Goal: Task Accomplishment & Management: Use online tool/utility

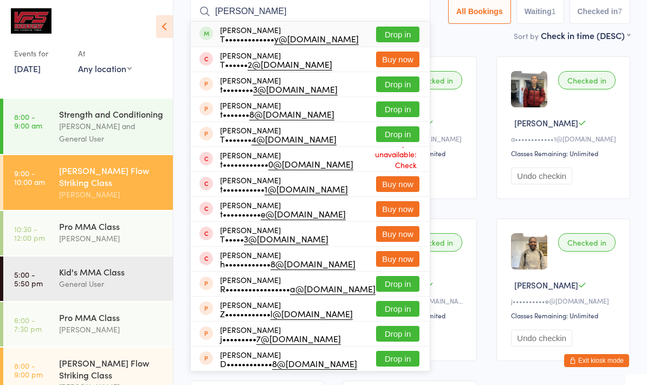
type input "[PERSON_NAME]"
click at [390, 38] on button "Drop in" at bounding box center [397, 35] width 43 height 16
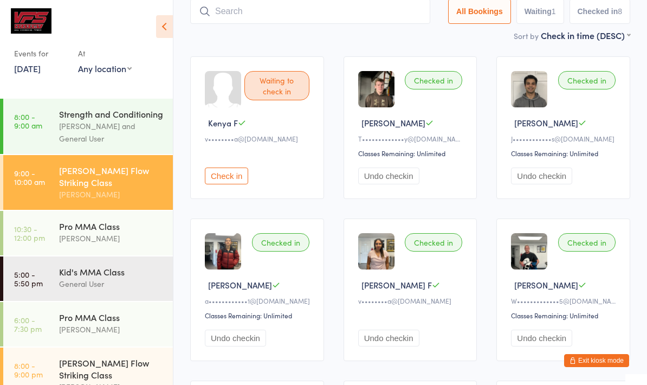
click at [410, 184] on button "Undo checkin" at bounding box center [388, 175] width 61 height 17
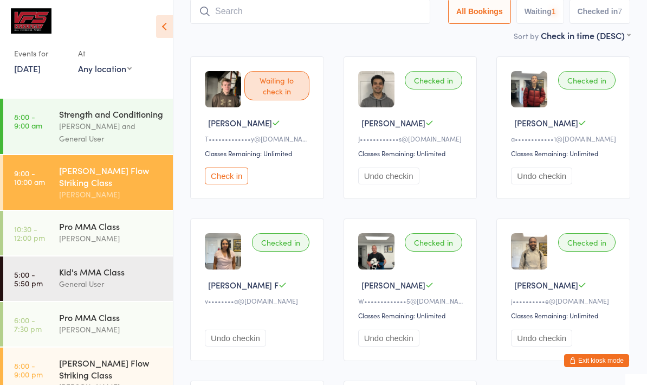
click at [73, 227] on div "Pro MMA Class" at bounding box center [111, 226] width 105 height 12
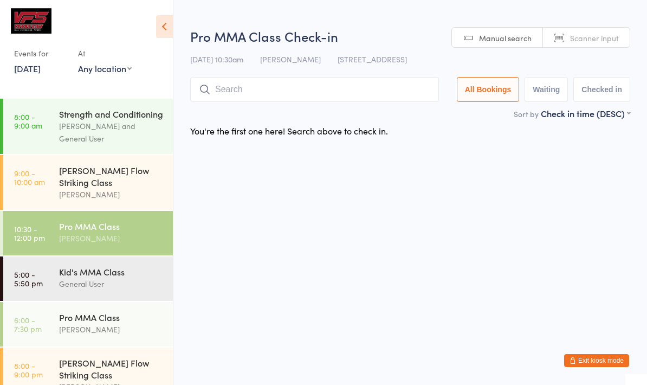
click at [359, 96] on input "search" at bounding box center [314, 89] width 249 height 25
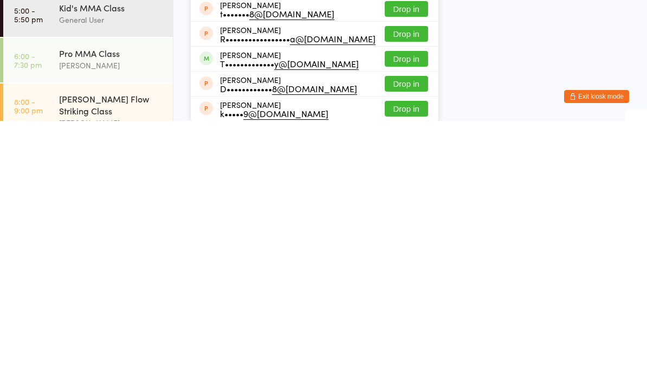
scroll to position [35, 0]
type input "[PERSON_NAME]"
click at [403, 314] on button "Drop in" at bounding box center [406, 322] width 43 height 16
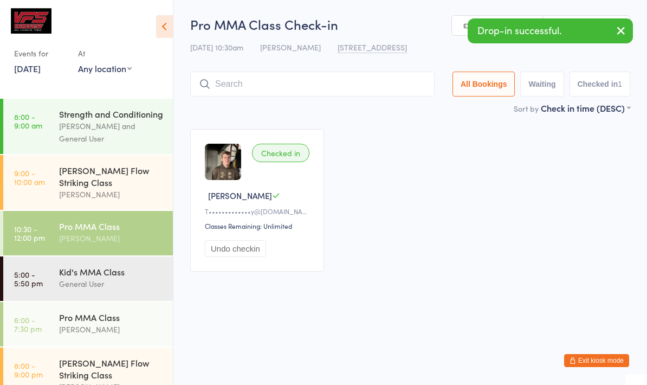
click at [163, 27] on icon at bounding box center [164, 26] width 17 height 23
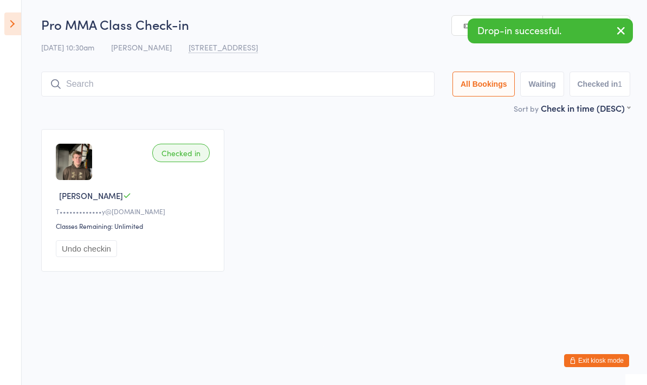
click at [289, 78] on input "search" at bounding box center [237, 84] width 393 height 25
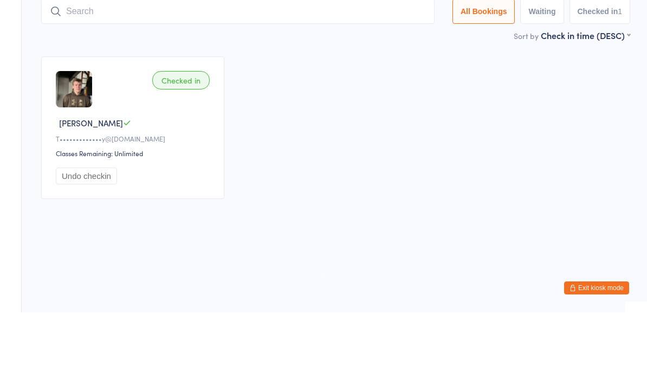
type input "G"
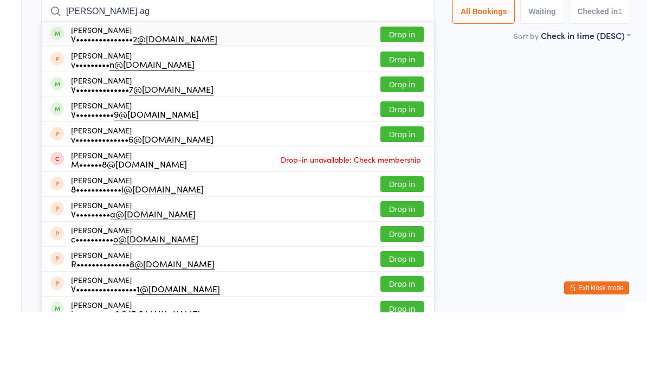
type input "[PERSON_NAME] ag"
click at [392, 99] on button "Drop in" at bounding box center [401, 107] width 43 height 16
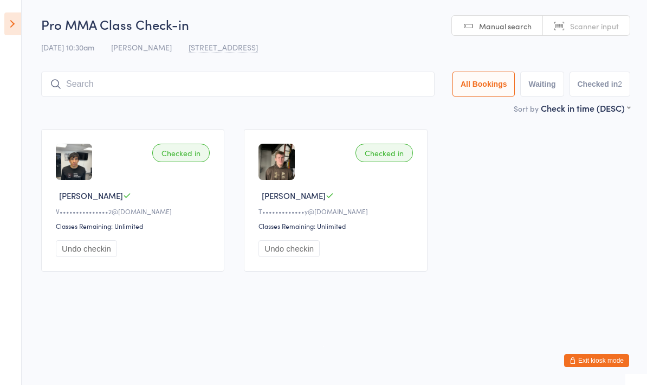
click at [140, 82] on input "search" at bounding box center [237, 84] width 393 height 25
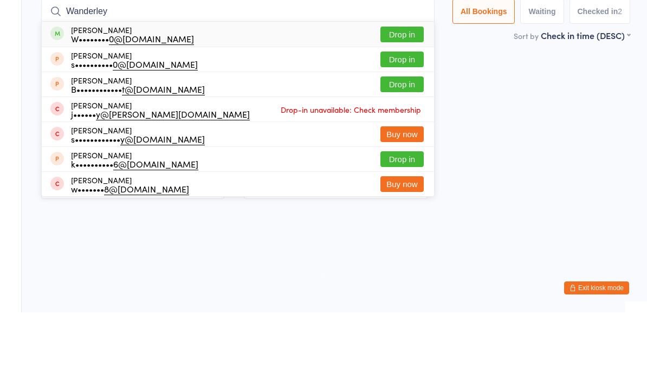
type input "Wanderley"
click at [403, 99] on button "Drop in" at bounding box center [401, 107] width 43 height 16
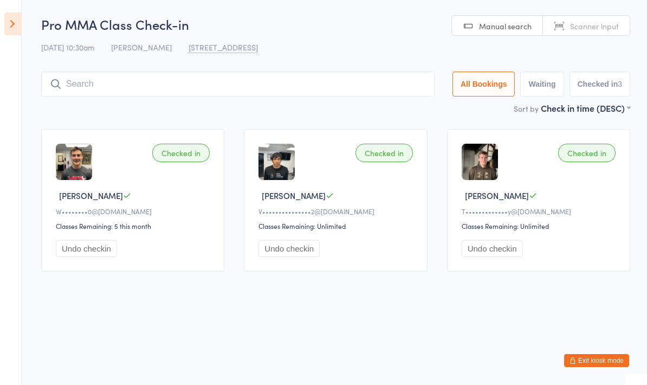
click at [229, 83] on input "search" at bounding box center [237, 84] width 393 height 25
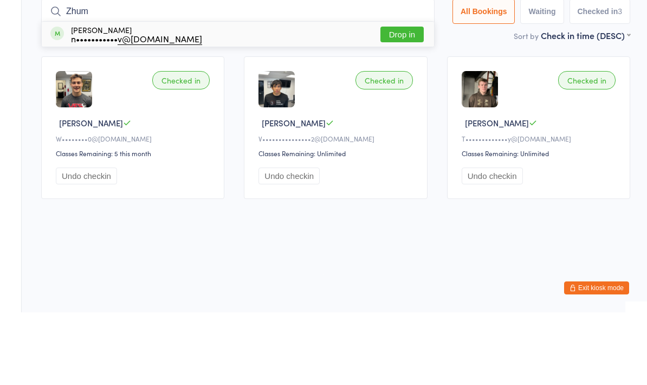
type input "Zhum"
click at [395, 99] on button "Drop in" at bounding box center [401, 107] width 43 height 16
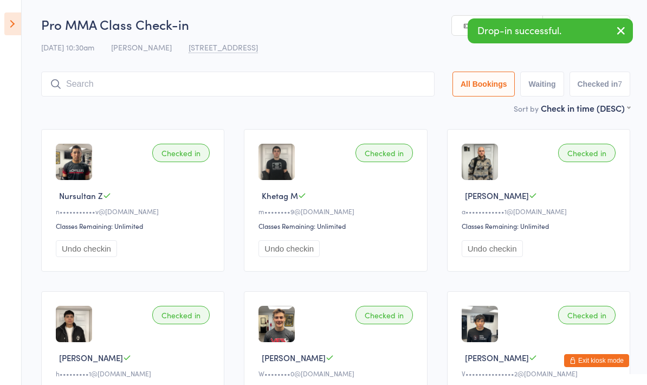
click at [125, 80] on input "search" at bounding box center [237, 84] width 393 height 25
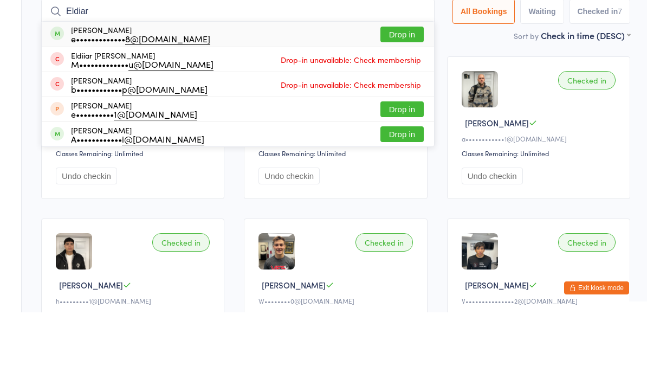
type input "Eldiar"
click at [404, 99] on button "Drop in" at bounding box center [401, 107] width 43 height 16
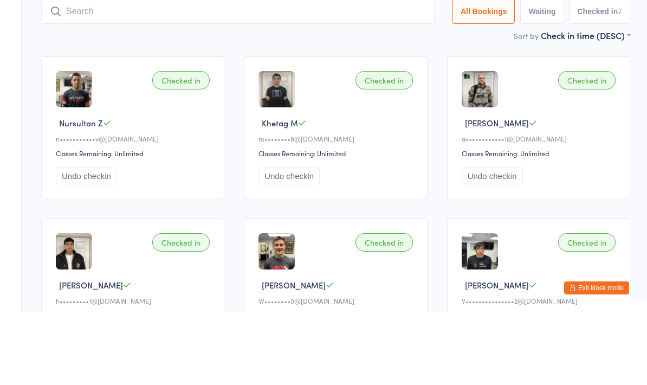
scroll to position [73, 0]
